Goal: Task Accomplishment & Management: Manage account settings

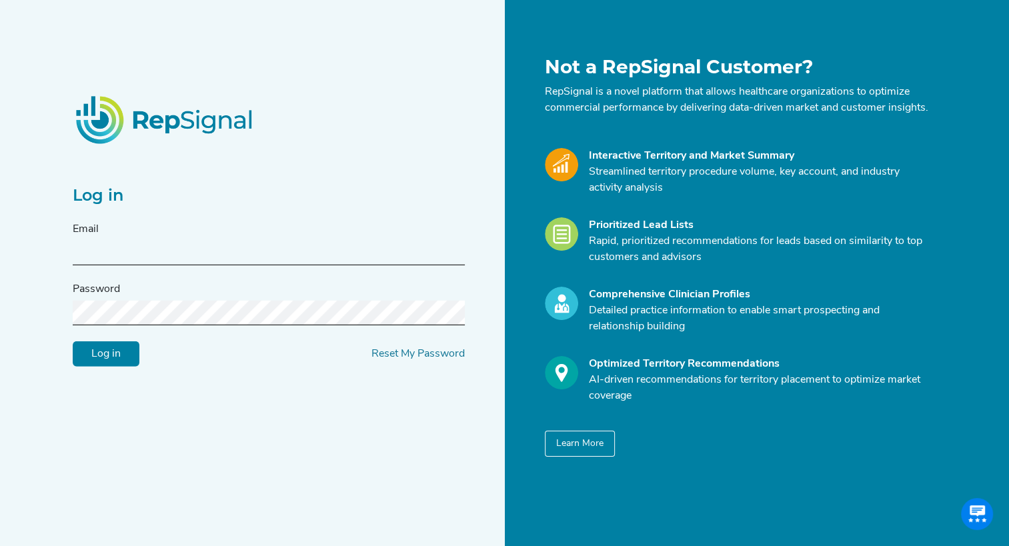
click at [248, 255] on input "text" at bounding box center [269, 253] width 392 height 25
type input "[PERSON_NAME][EMAIL_ADDRESS][PERSON_NAME][DOMAIN_NAME]"
click at [73, 341] on input "Log in" at bounding box center [106, 353] width 67 height 25
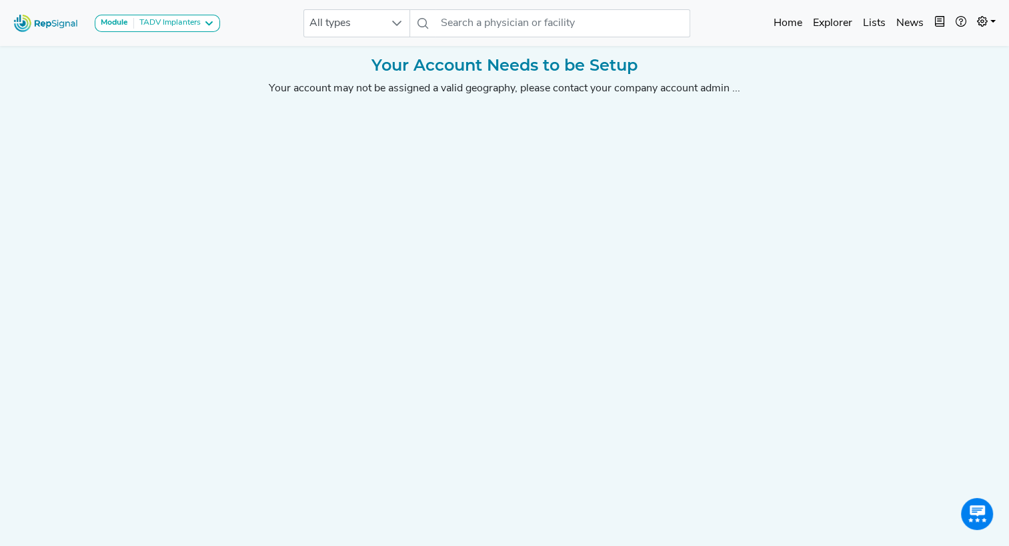
click at [363, 89] on div "Your account may not be assigned a valid geography, please contact your company…" at bounding box center [505, 89] width 880 height 16
drag, startPoint x: 507, startPoint y: 63, endPoint x: 417, endPoint y: 60, distance: 90.1
click at [417, 60] on h2 "Your Account Needs to be Setup" at bounding box center [505, 65] width 880 height 19
drag, startPoint x: 417, startPoint y: 60, endPoint x: 382, endPoint y: 72, distance: 37.3
click at [382, 72] on h2 "Your Account Needs to be Setup" at bounding box center [505, 65] width 880 height 19
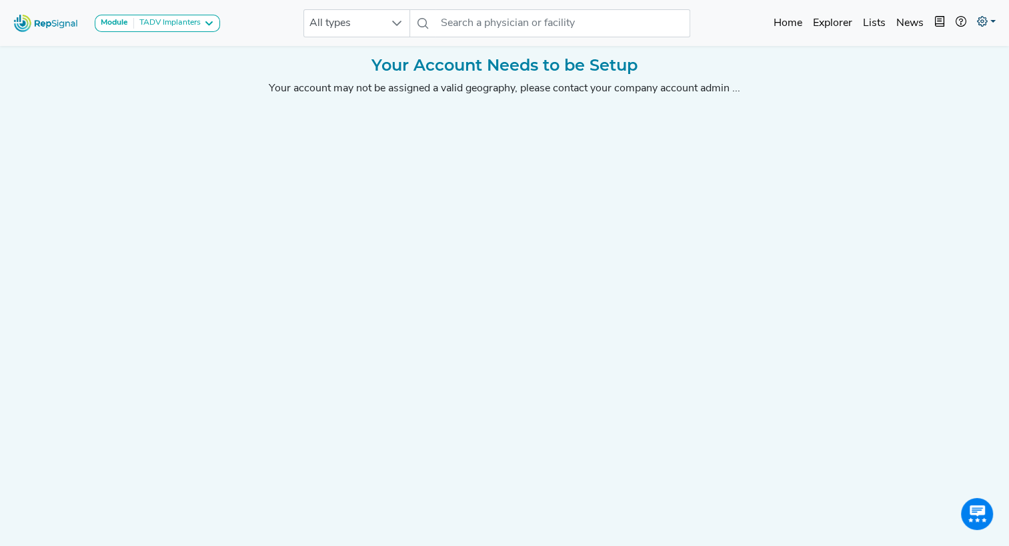
click at [982, 29] on link at bounding box center [986, 23] width 29 height 27
click at [856, 179] on div "Your Account Needs to be Setup Your account may not be assigned a valid geograp…" at bounding box center [505, 288] width 880 height 464
click at [979, 23] on icon at bounding box center [982, 21] width 11 height 11
click at [934, 53] on link "My Account" at bounding box center [947, 57] width 105 height 27
click at [201, 18] on div "TADV Implanters" at bounding box center [167, 23] width 67 height 11
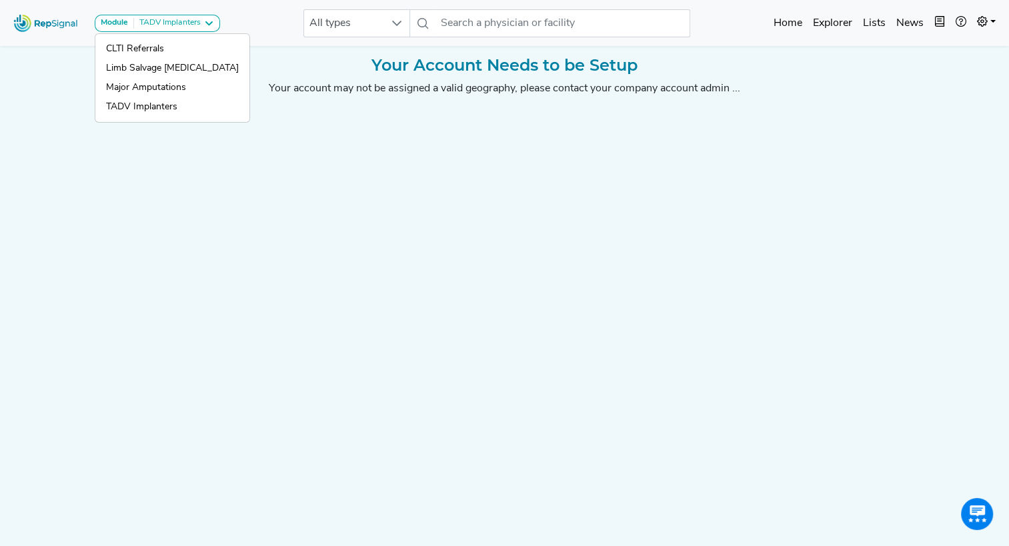
click at [413, 159] on div "Your Account Needs to be Setup Your account may not be assigned a valid geograp…" at bounding box center [505, 288] width 880 height 464
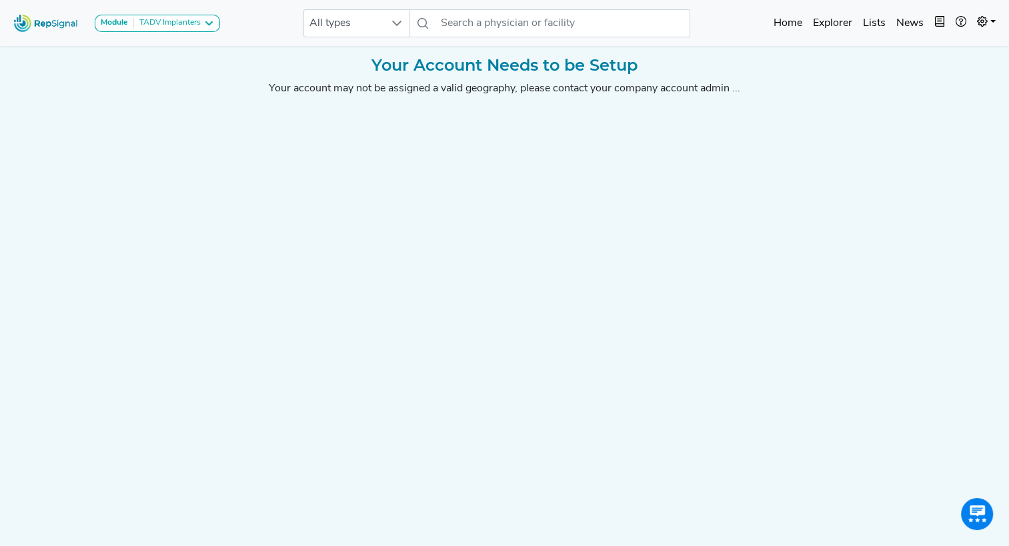
click at [532, 85] on div "Your account may not be assigned a valid geography, please contact your company…" at bounding box center [505, 89] width 880 height 16
drag, startPoint x: 586, startPoint y: 92, endPoint x: 697, endPoint y: 95, distance: 111.4
click at [697, 95] on div "Your account may not be assigned a valid geography, please contact your company…" at bounding box center [505, 89] width 880 height 16
click at [495, 103] on div "Your Account Needs to be Setup Your account may not be assigned a valid geograp…" at bounding box center [505, 288] width 880 height 464
click at [487, 99] on div "Your Account Needs to be Setup Your account may not be assigned a valid geograp…" at bounding box center [505, 288] width 880 height 464
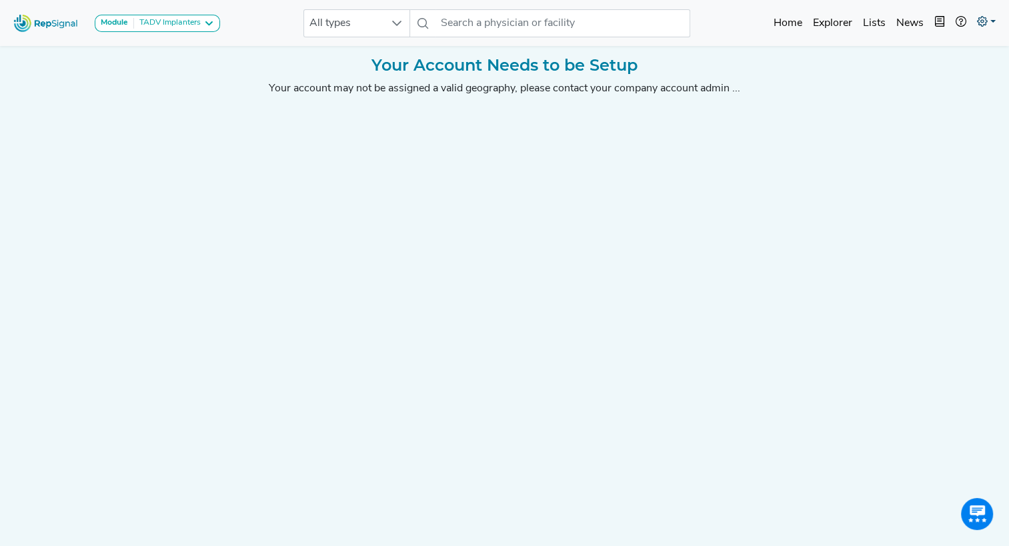
click at [984, 17] on icon at bounding box center [982, 21] width 11 height 11
click at [930, 81] on link "Logout" at bounding box center [947, 84] width 105 height 27
